Goal: Navigation & Orientation: Find specific page/section

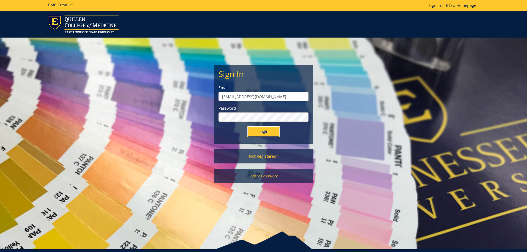
click at [262, 133] on input "Login" at bounding box center [263, 131] width 33 height 11
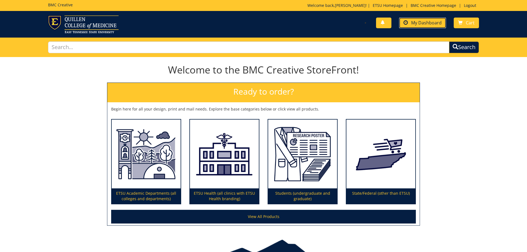
click at [422, 21] on span "My Dashboard" at bounding box center [426, 23] width 30 height 6
click at [201, 27] on link at bounding box center [153, 24] width 211 height 18
